Goal: Entertainment & Leisure: Consume media (video, audio)

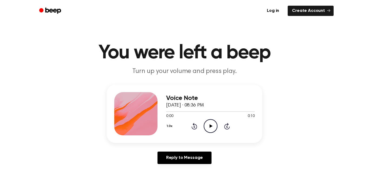
click at [213, 124] on icon "Play Audio" at bounding box center [210, 126] width 14 height 14
click at [208, 121] on icon "Play Audio" at bounding box center [210, 126] width 14 height 14
click at [208, 132] on icon "Play Audio" at bounding box center [210, 126] width 14 height 14
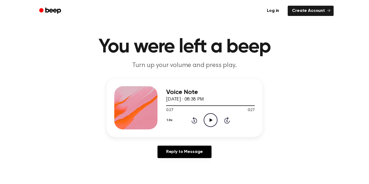
scroll to position [6, 0]
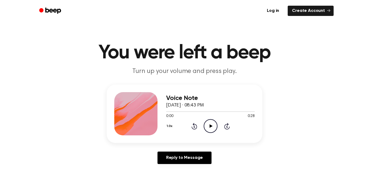
click at [204, 119] on div "0:00 0:28" at bounding box center [210, 116] width 89 height 6
click at [206, 122] on icon "Play Audio" at bounding box center [210, 126] width 14 height 14
click at [209, 130] on icon "Play Audio" at bounding box center [210, 126] width 14 height 14
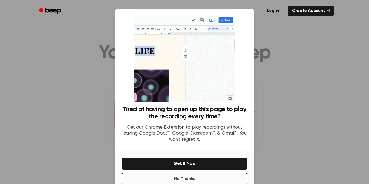
click at [210, 175] on button "No Thanks" at bounding box center [184, 179] width 125 height 12
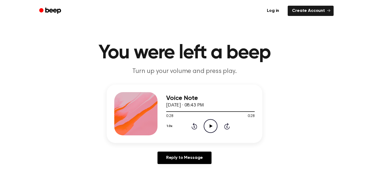
click at [194, 129] on icon at bounding box center [194, 126] width 6 height 6
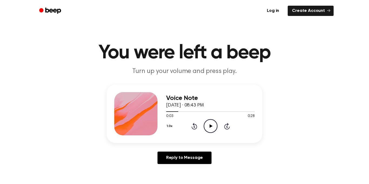
click at [216, 122] on icon "Play Audio" at bounding box center [210, 126] width 14 height 14
click at [214, 125] on icon "Play Audio" at bounding box center [210, 126] width 14 height 14
click at [205, 121] on circle at bounding box center [210, 125] width 13 height 13
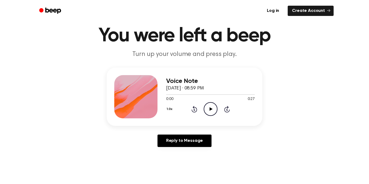
click at [217, 105] on icon "Play Audio" at bounding box center [210, 109] width 14 height 14
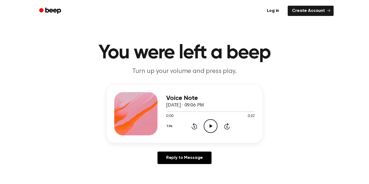
click at [207, 132] on circle at bounding box center [210, 125] width 13 height 13
